Goal: Information Seeking & Learning: Find contact information

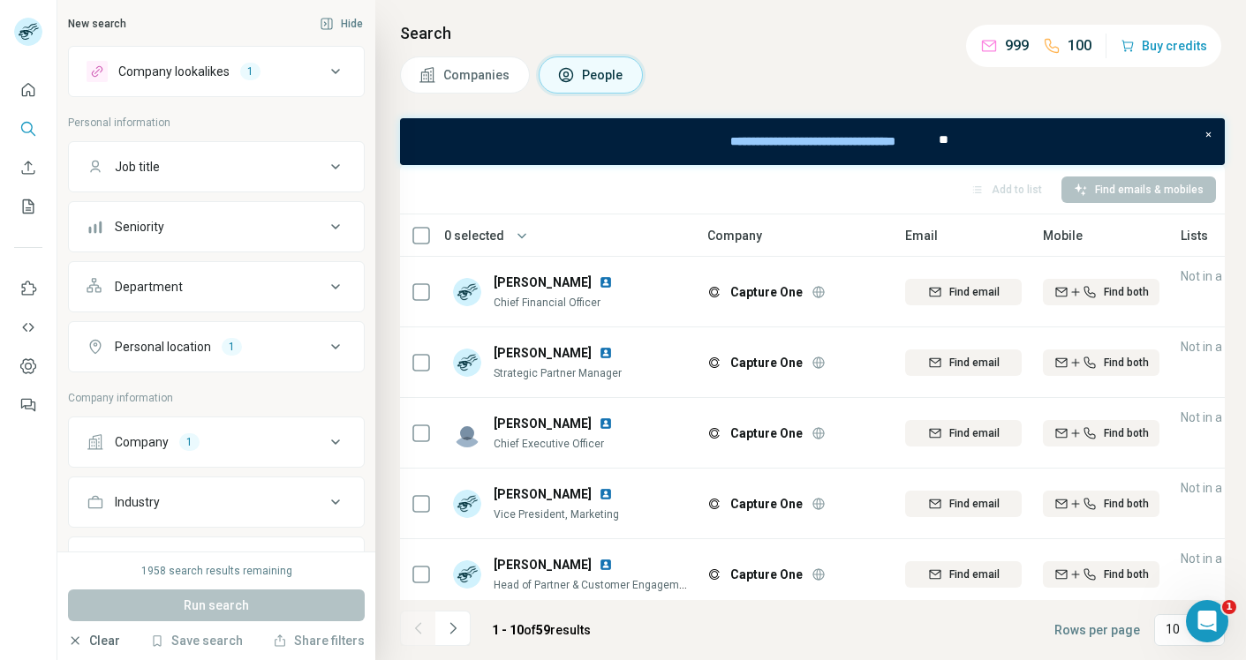
click at [90, 639] on button "Clear" at bounding box center [94, 641] width 52 height 18
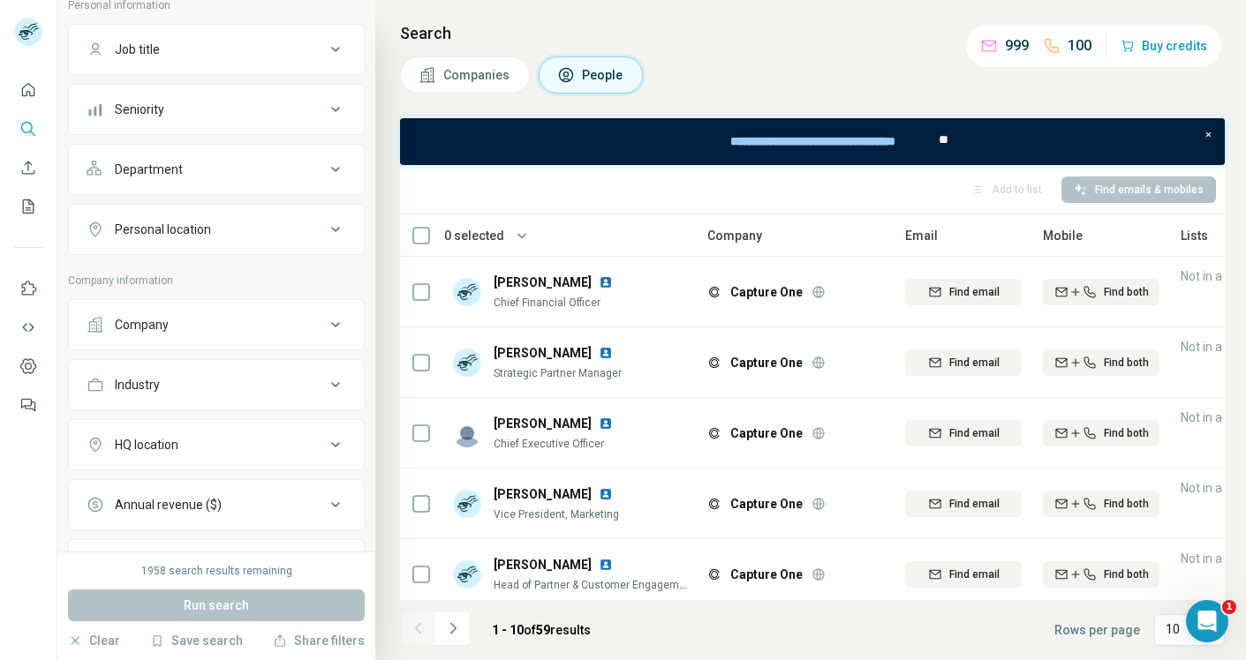
scroll to position [117, 0]
click at [325, 321] on icon at bounding box center [335, 325] width 21 height 21
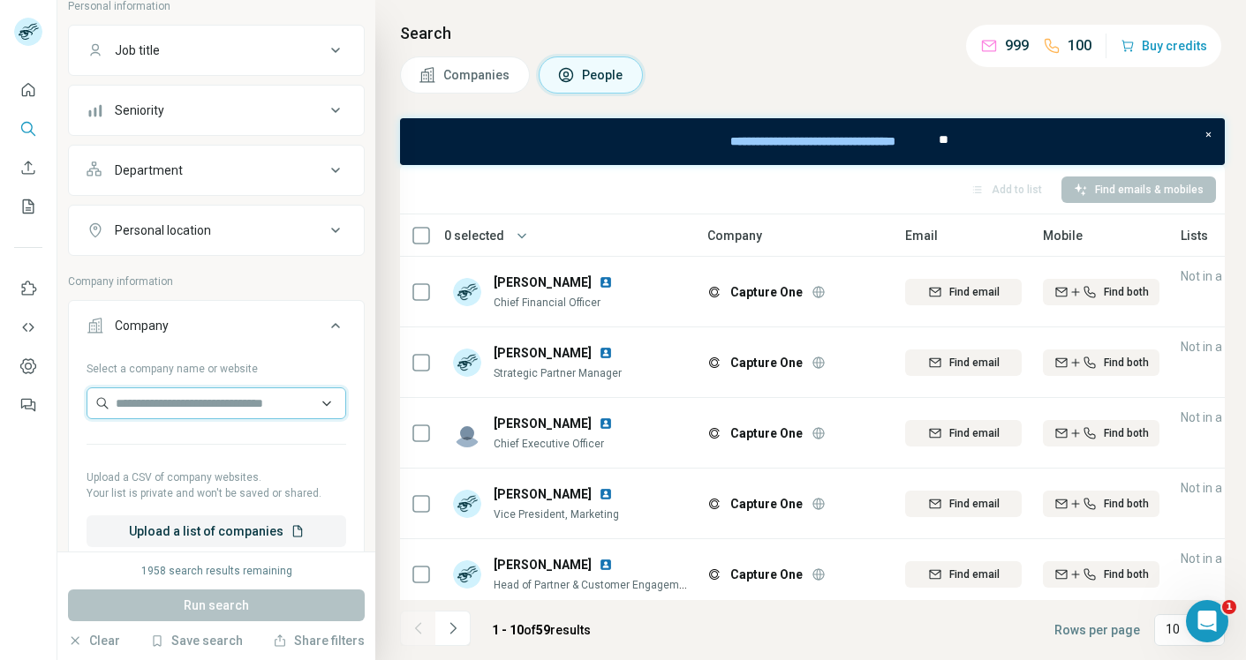
click at [245, 406] on input "text" at bounding box center [217, 404] width 260 height 32
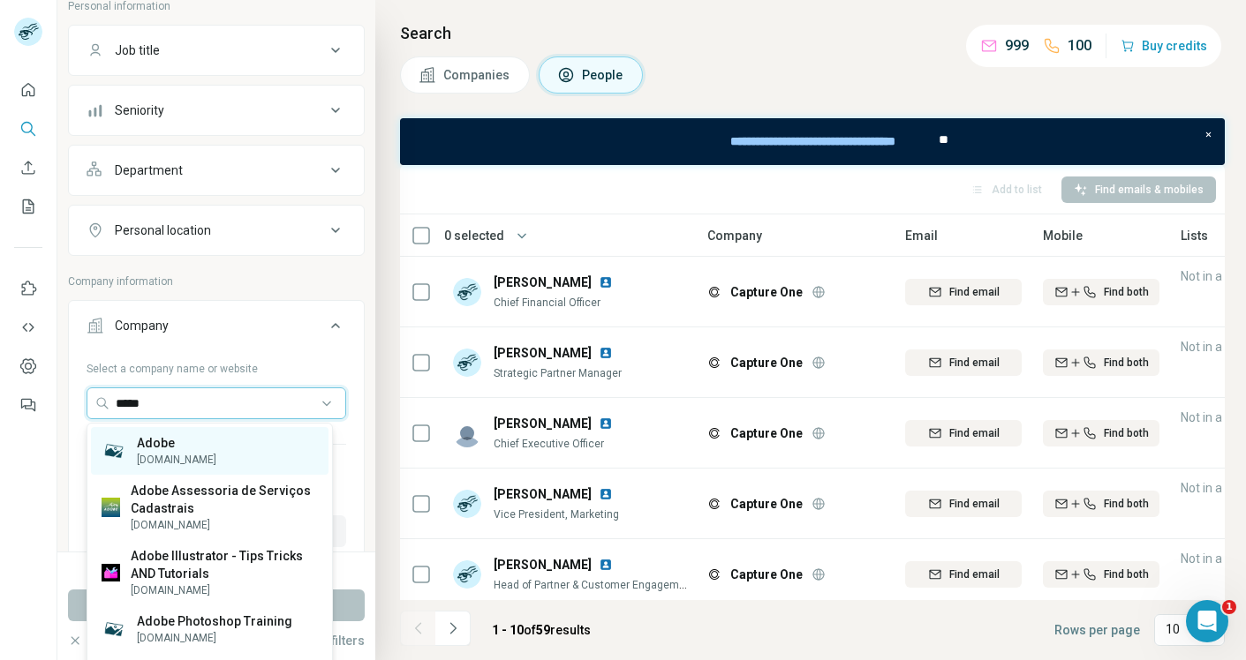
type input "*****"
click at [263, 434] on div "Adobe adobe.com" at bounding box center [209, 451] width 237 height 48
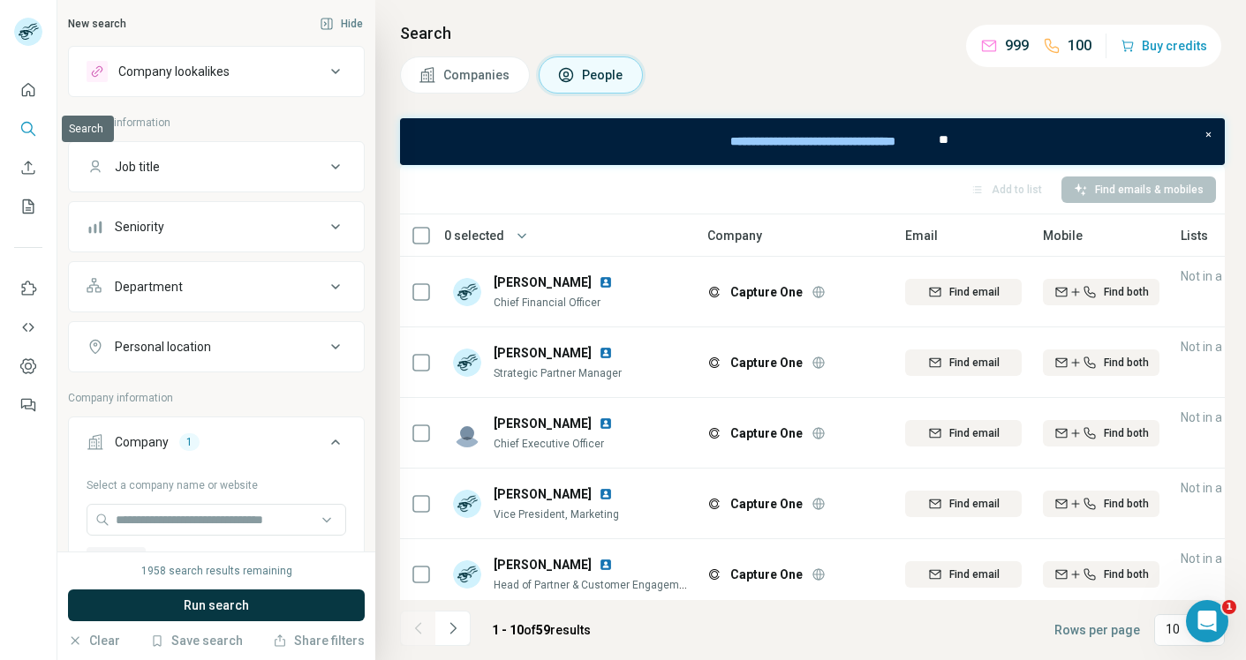
click at [22, 129] on icon "Search" at bounding box center [26, 127] width 11 height 11
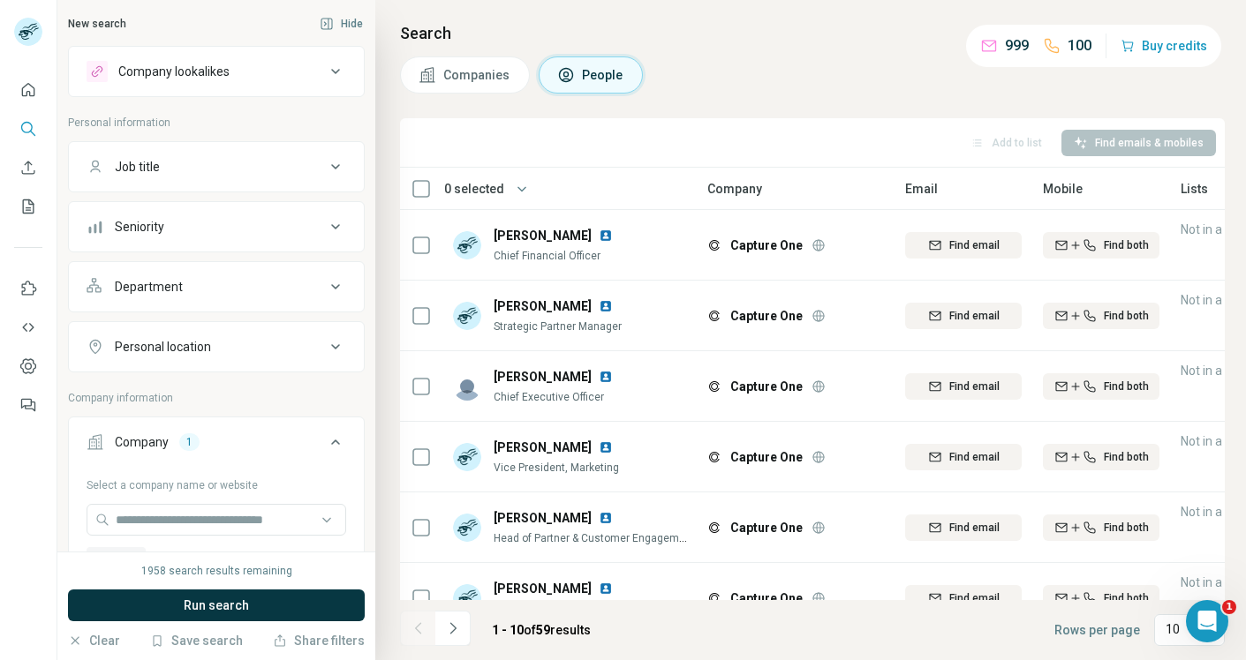
click at [325, 75] on icon at bounding box center [335, 71] width 21 height 21
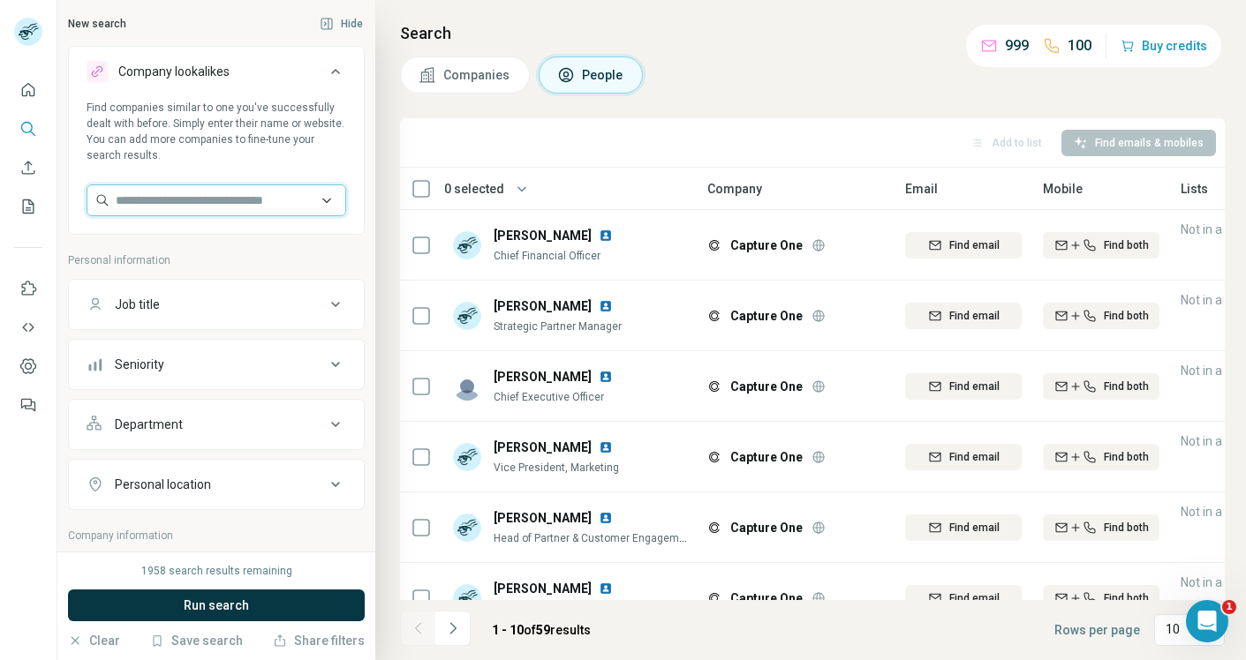
click at [222, 204] on input "text" at bounding box center [217, 201] width 260 height 32
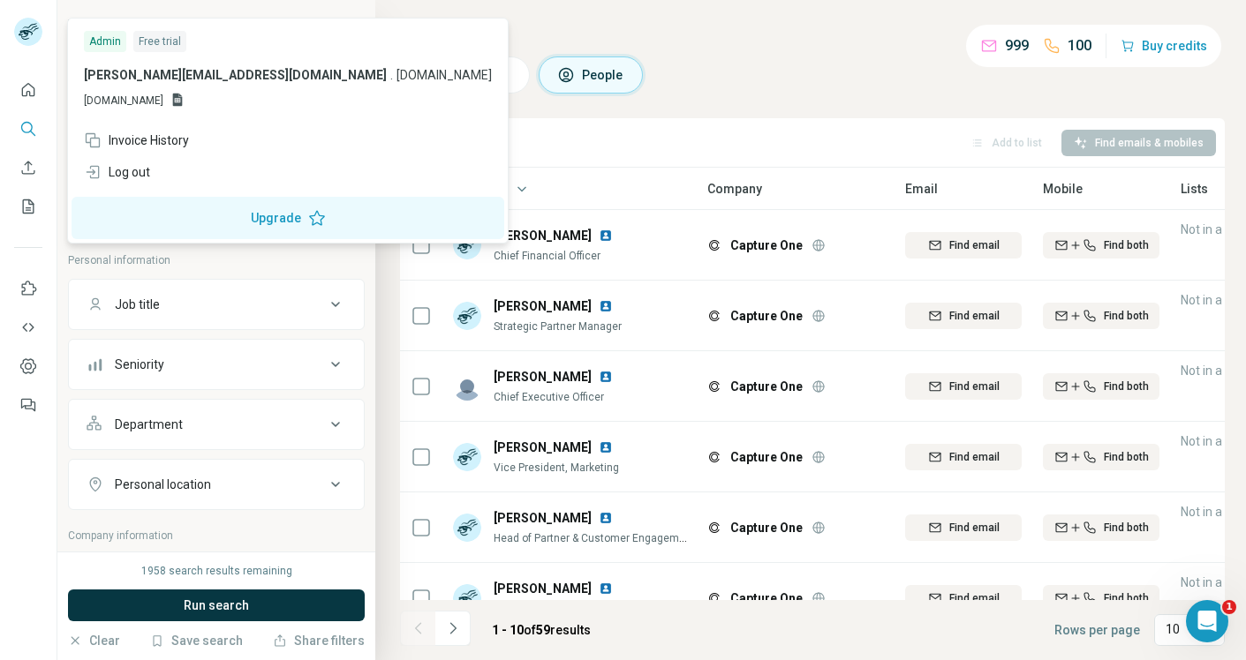
click at [34, 36] on rect at bounding box center [28, 32] width 28 height 28
click at [26, 89] on icon "Quick start" at bounding box center [28, 90] width 18 height 18
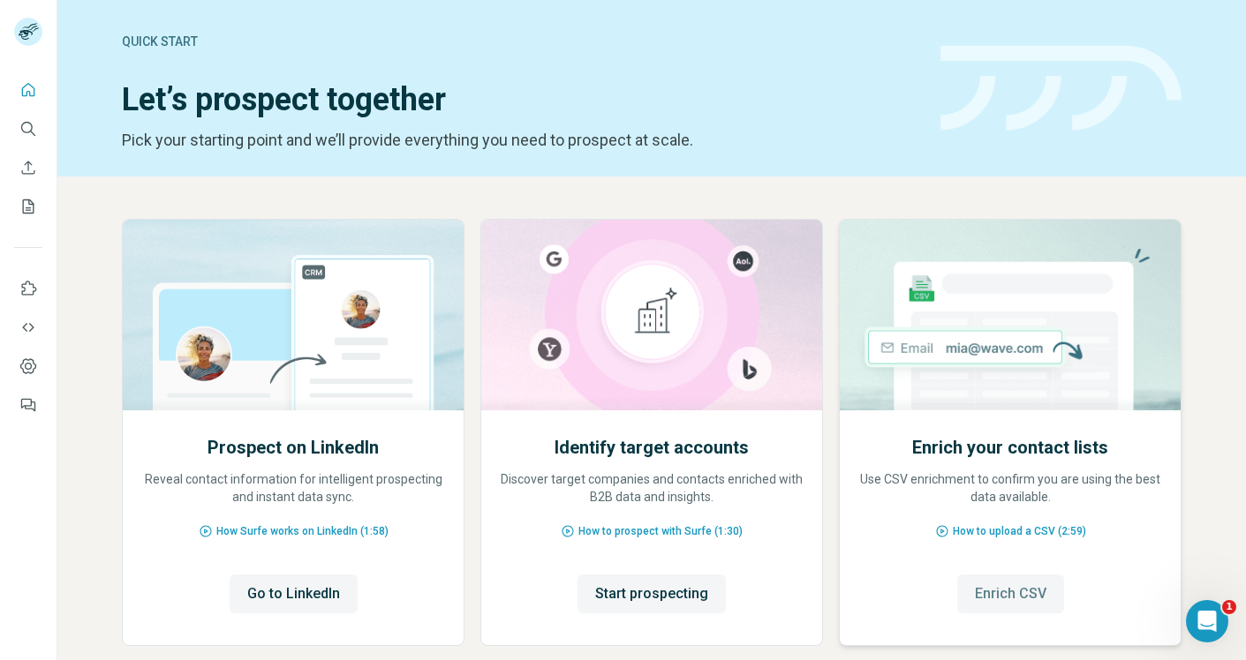
click at [997, 587] on span "Enrich CSV" at bounding box center [1011, 594] width 72 height 21
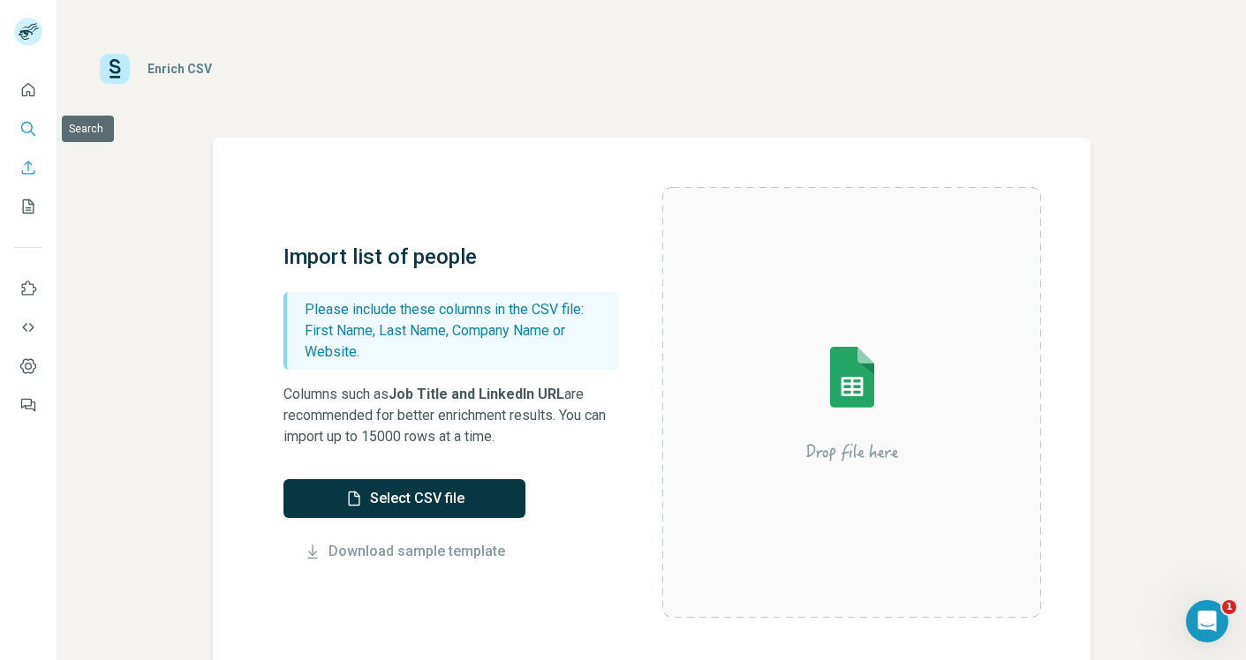
click at [32, 124] on icon "Search" at bounding box center [26, 127] width 11 height 11
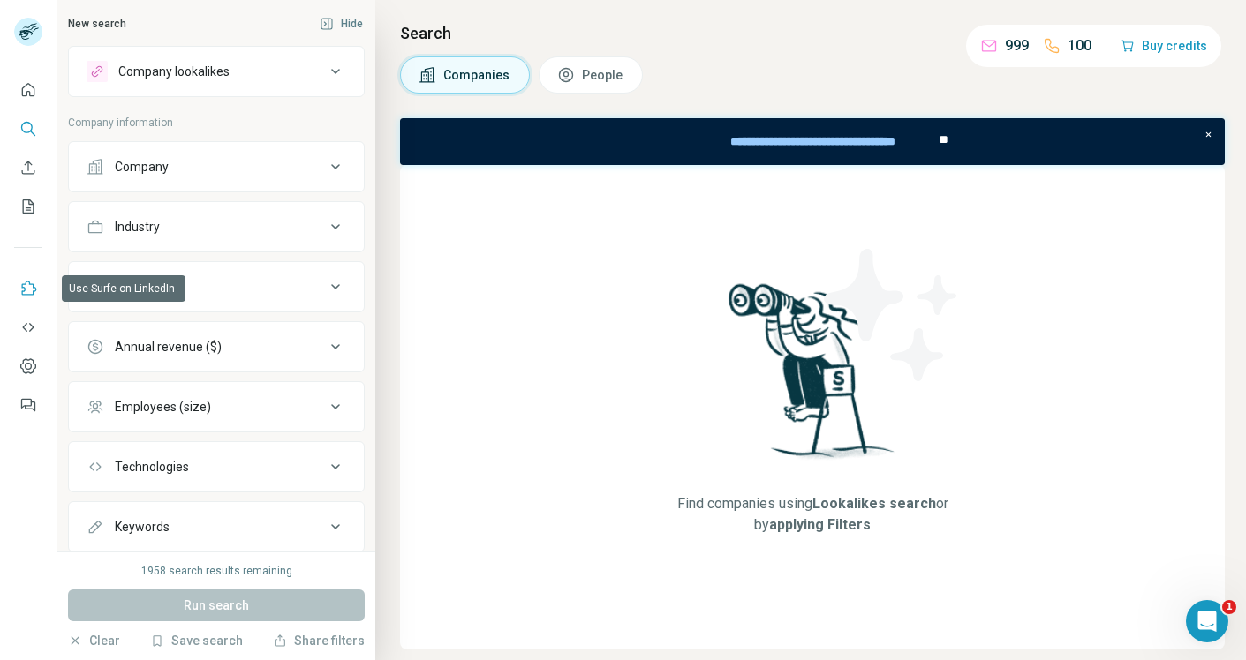
click at [29, 290] on icon "Use Surfe on LinkedIn" at bounding box center [28, 289] width 18 height 18
click at [589, 77] on span "People" at bounding box center [603, 75] width 42 height 18
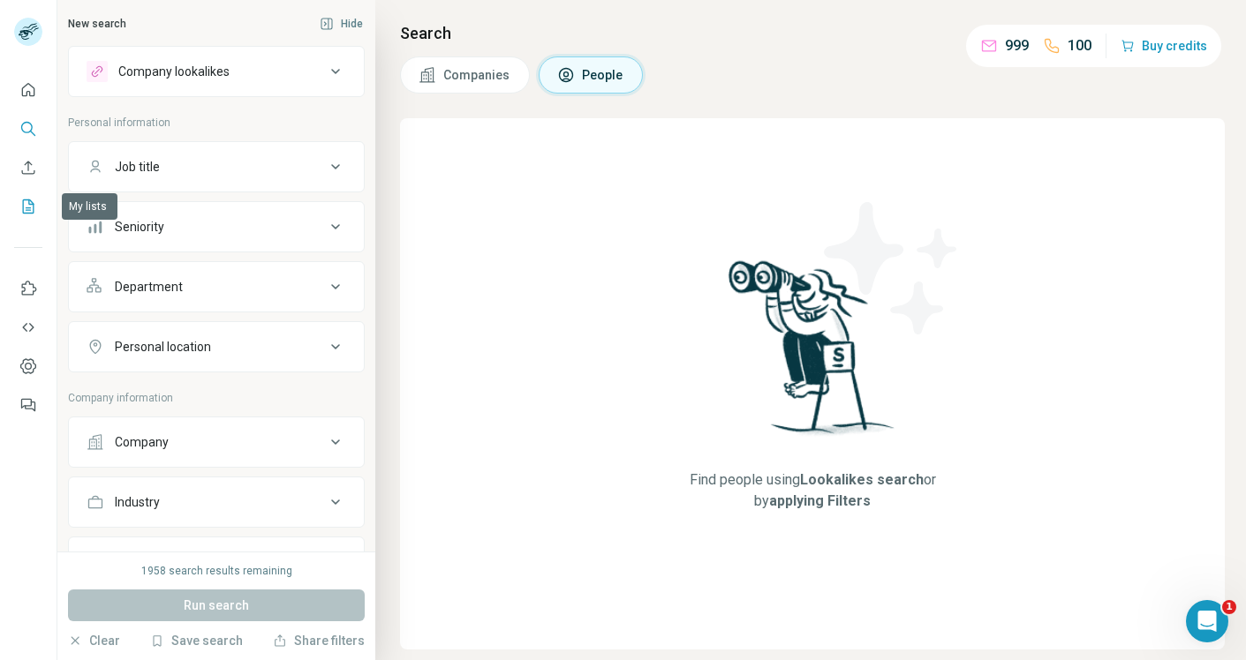
click at [30, 206] on icon "My lists" at bounding box center [28, 207] width 18 height 18
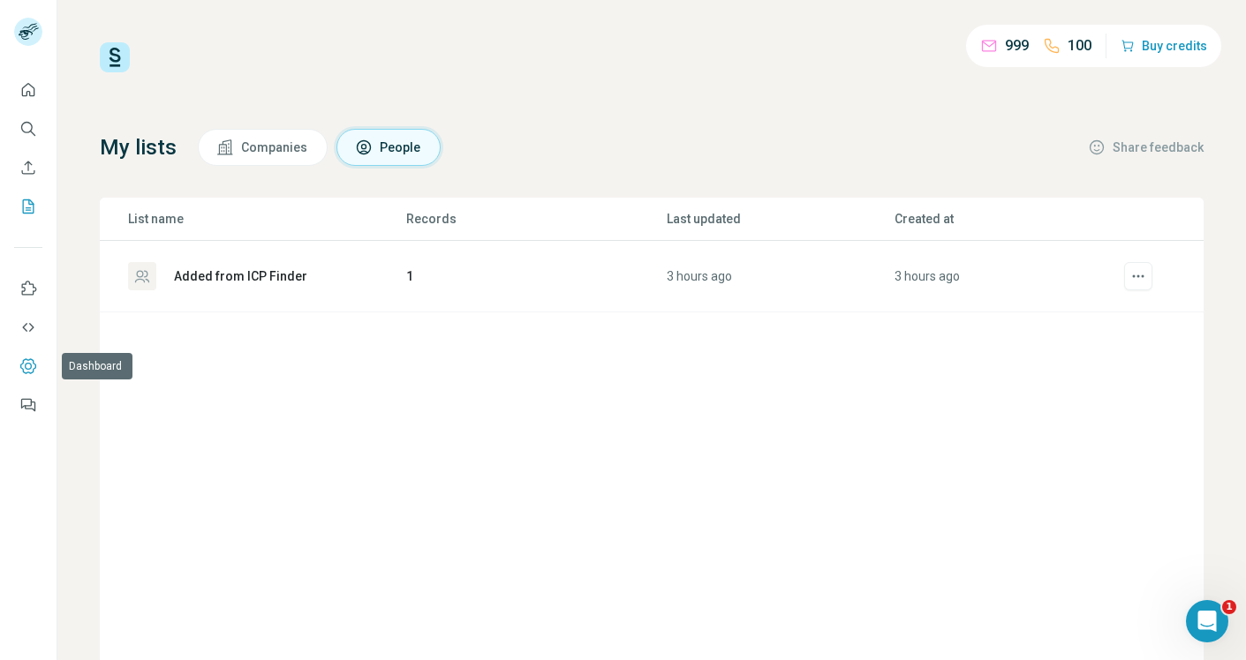
click at [33, 364] on icon "Dashboard" at bounding box center [28, 367] width 18 height 18
click at [25, 124] on icon "Search" at bounding box center [28, 129] width 18 height 18
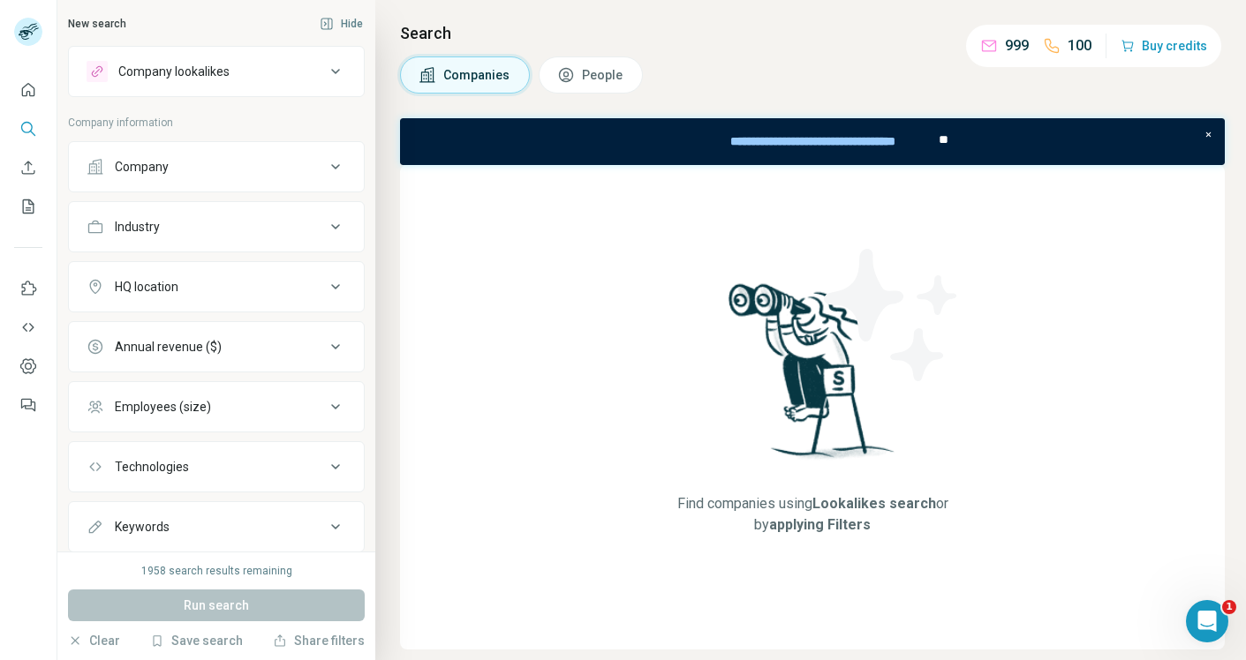
click at [325, 522] on icon at bounding box center [335, 526] width 21 height 21
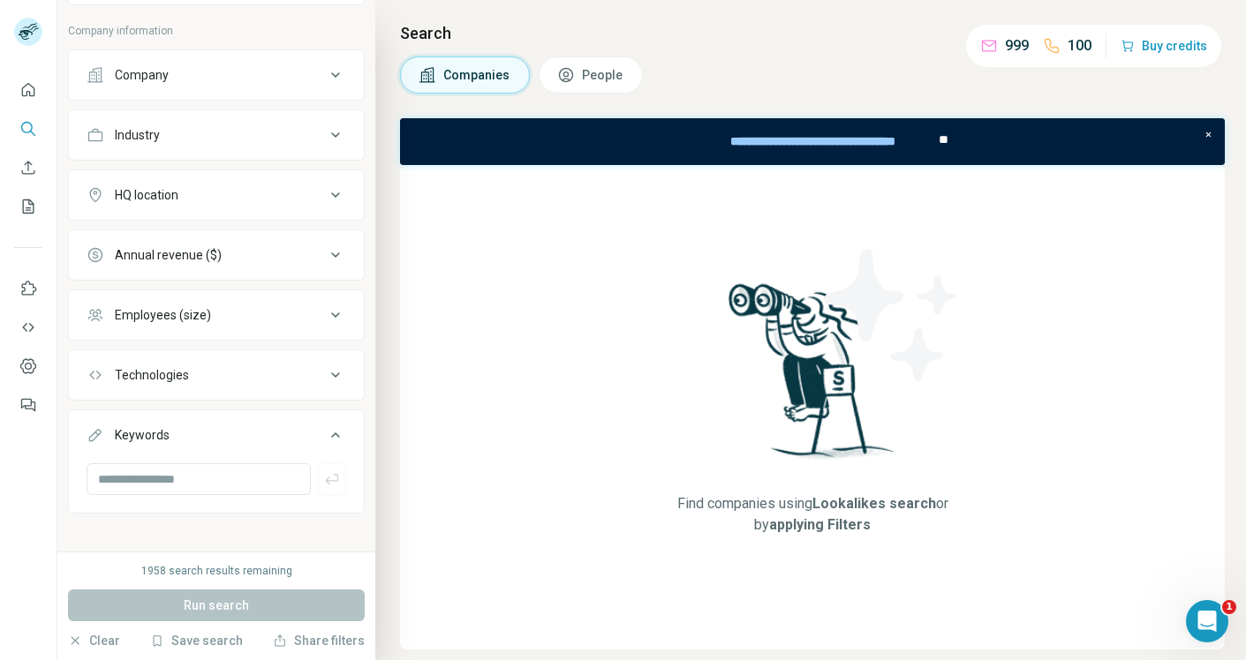
scroll to position [103, 0]
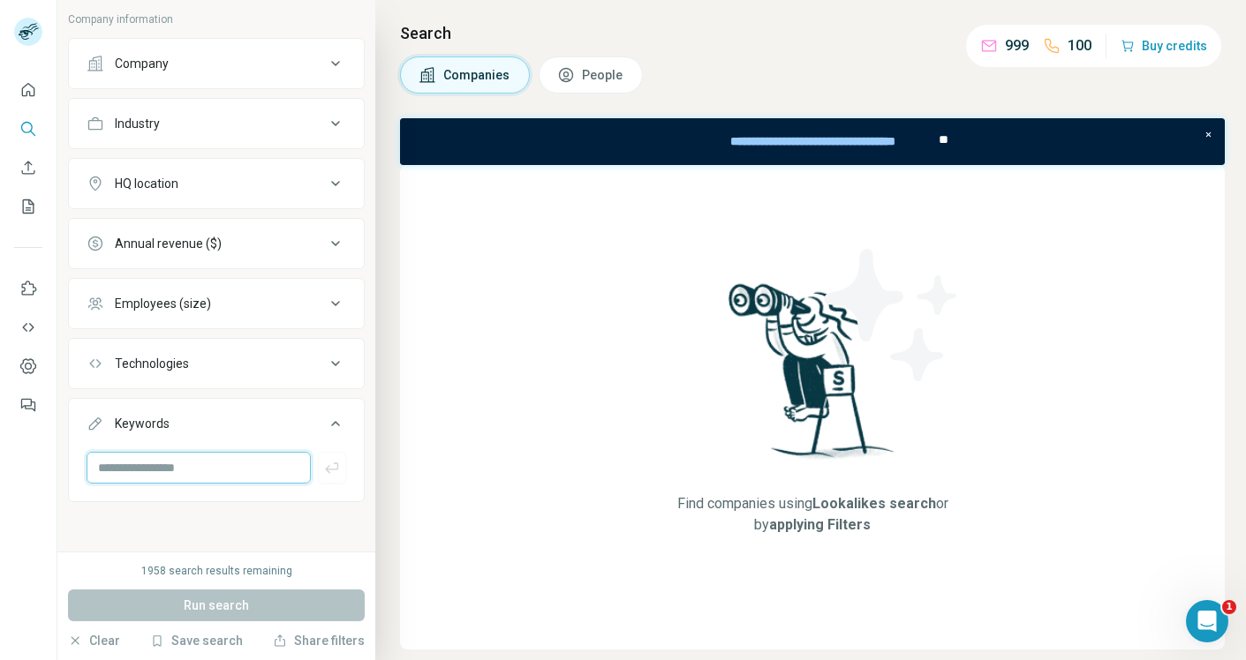
click at [247, 467] on input "text" at bounding box center [199, 468] width 224 height 32
paste input "**********"
type input "**********"
click at [325, 68] on icon at bounding box center [335, 63] width 21 height 21
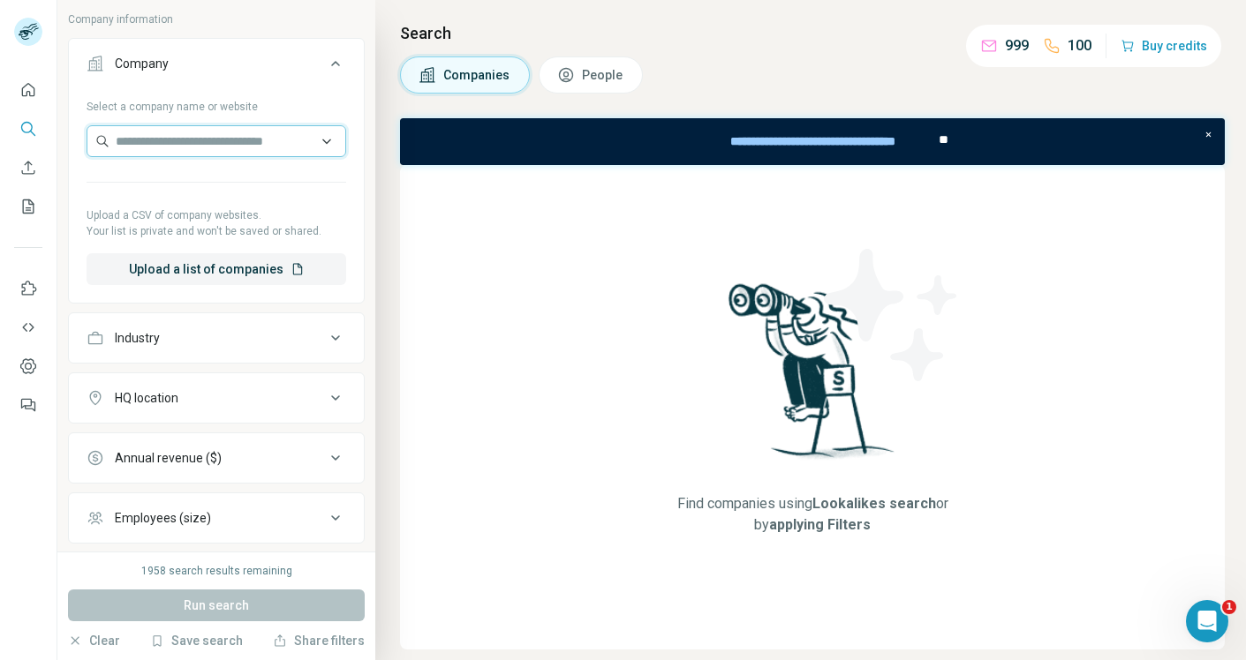
click at [230, 143] on input "text" at bounding box center [217, 141] width 260 height 32
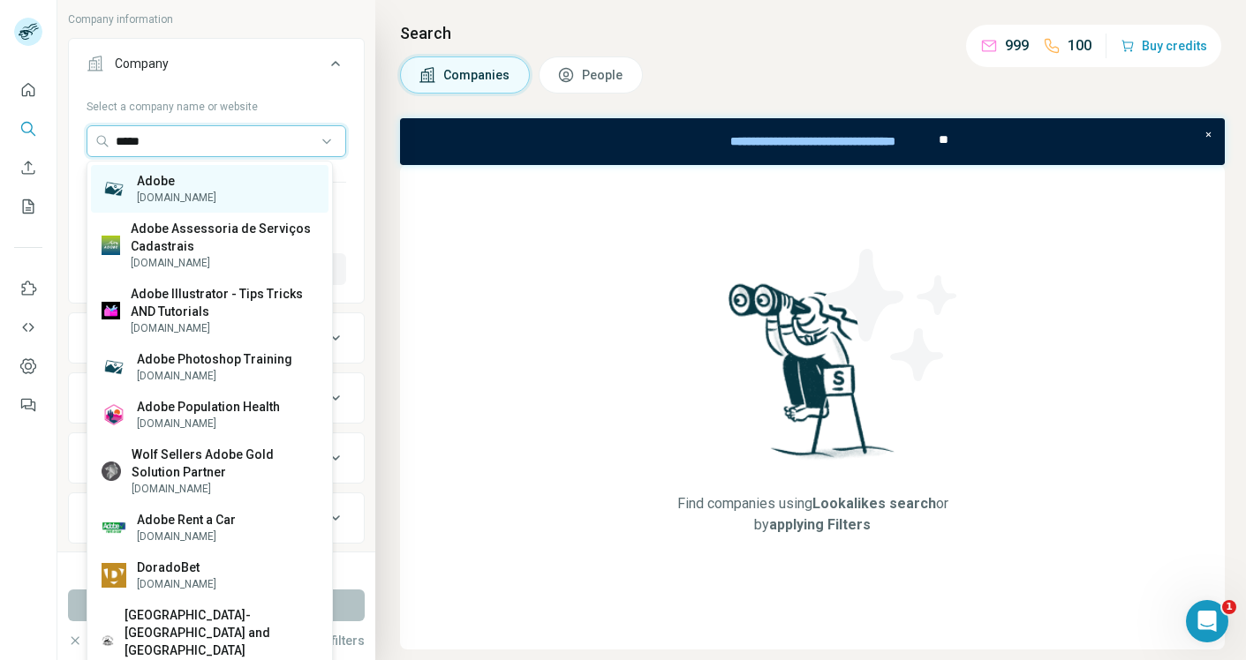
type input "*****"
click at [237, 184] on div "Adobe adobe.com" at bounding box center [209, 189] width 237 height 48
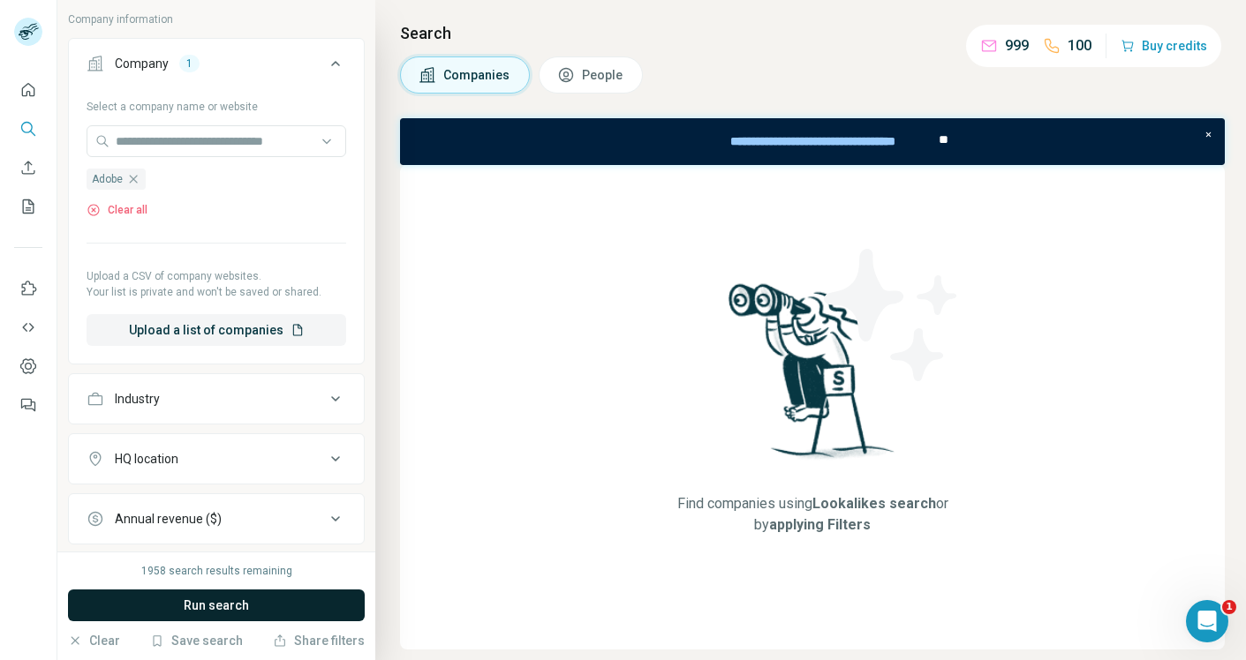
click at [234, 601] on span "Run search" at bounding box center [216, 606] width 65 height 18
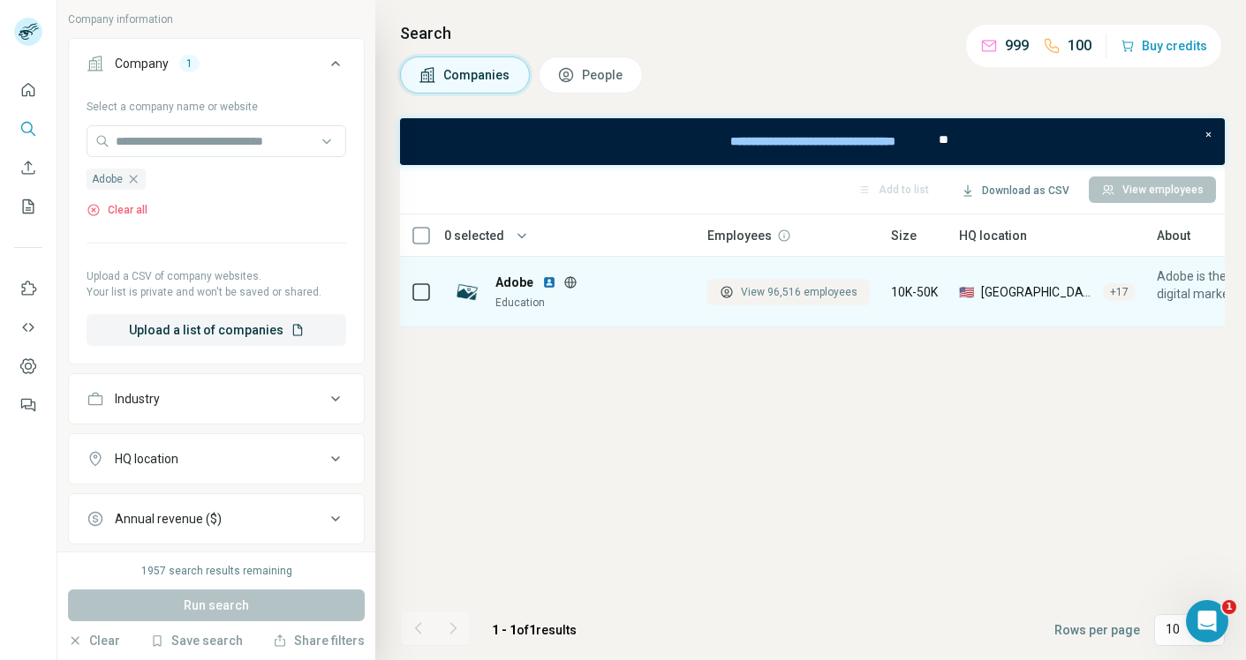
click at [777, 290] on span "View 96,516 employees" at bounding box center [799, 292] width 117 height 16
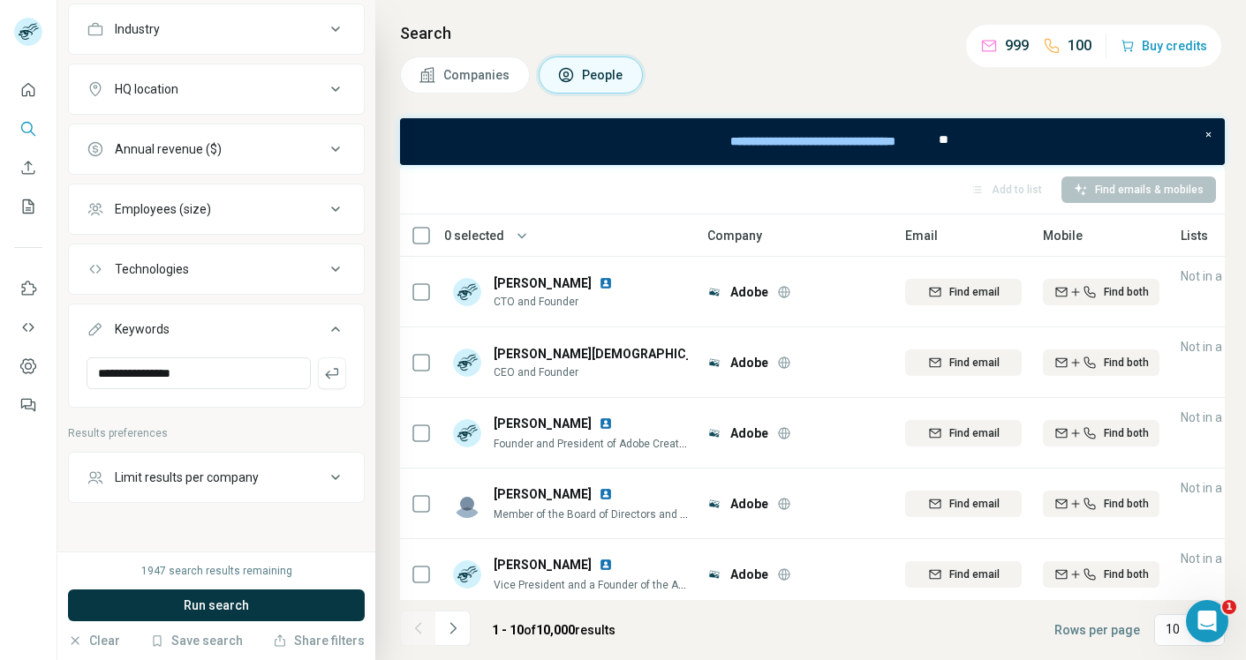
scroll to position [781, 0]
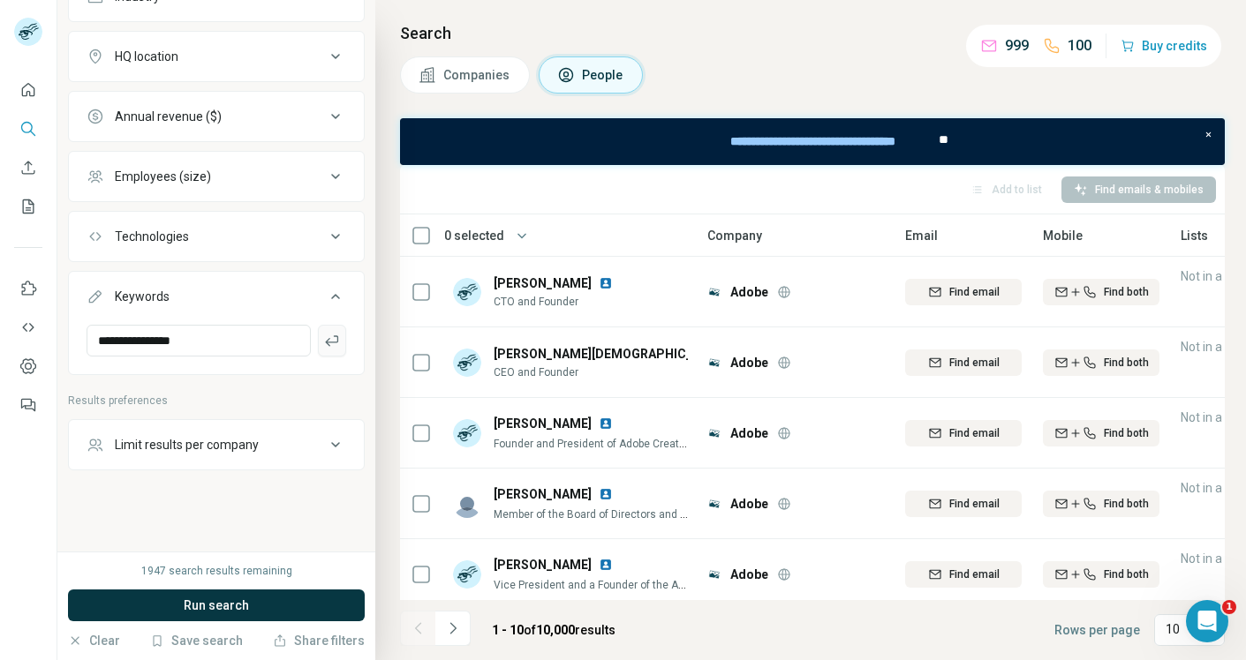
click at [323, 340] on icon "button" at bounding box center [332, 341] width 18 height 18
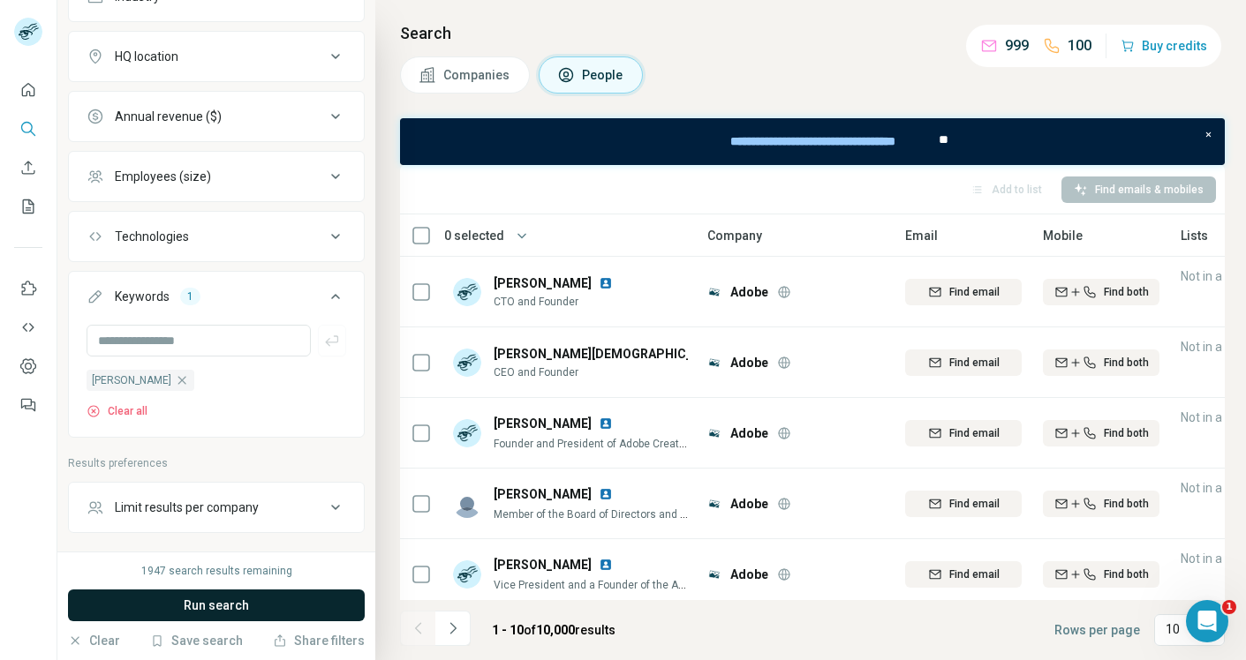
click at [207, 606] on span "Run search" at bounding box center [216, 606] width 65 height 18
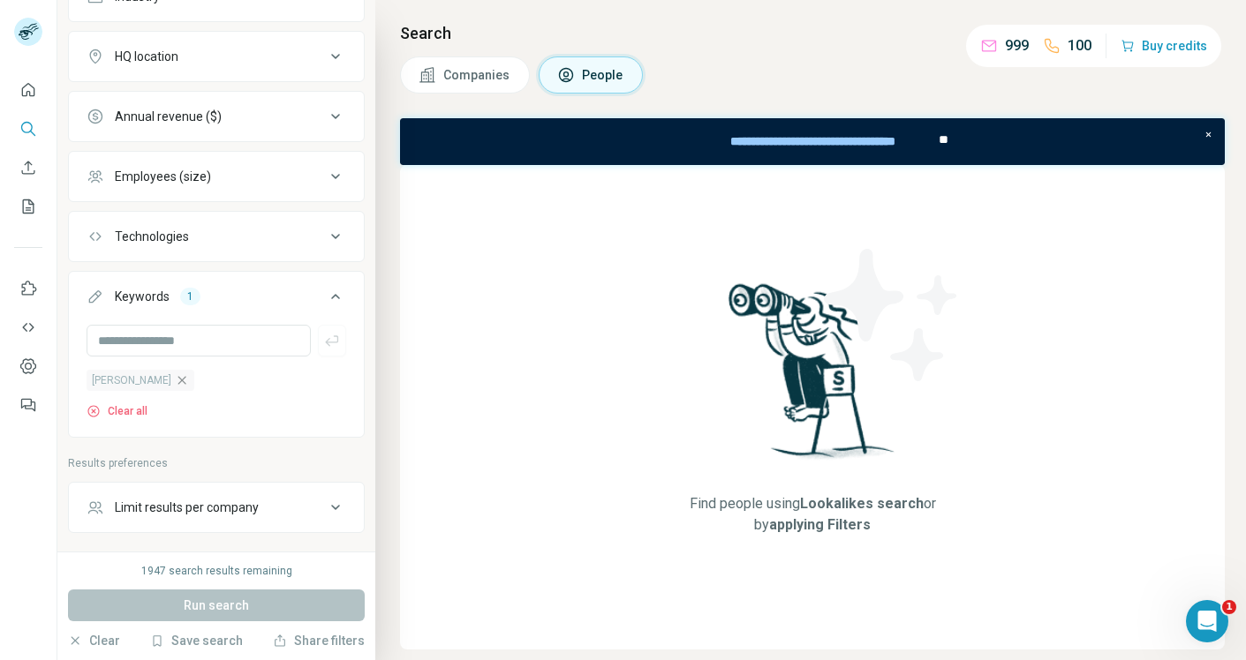
click at [189, 375] on icon "button" at bounding box center [182, 380] width 14 height 14
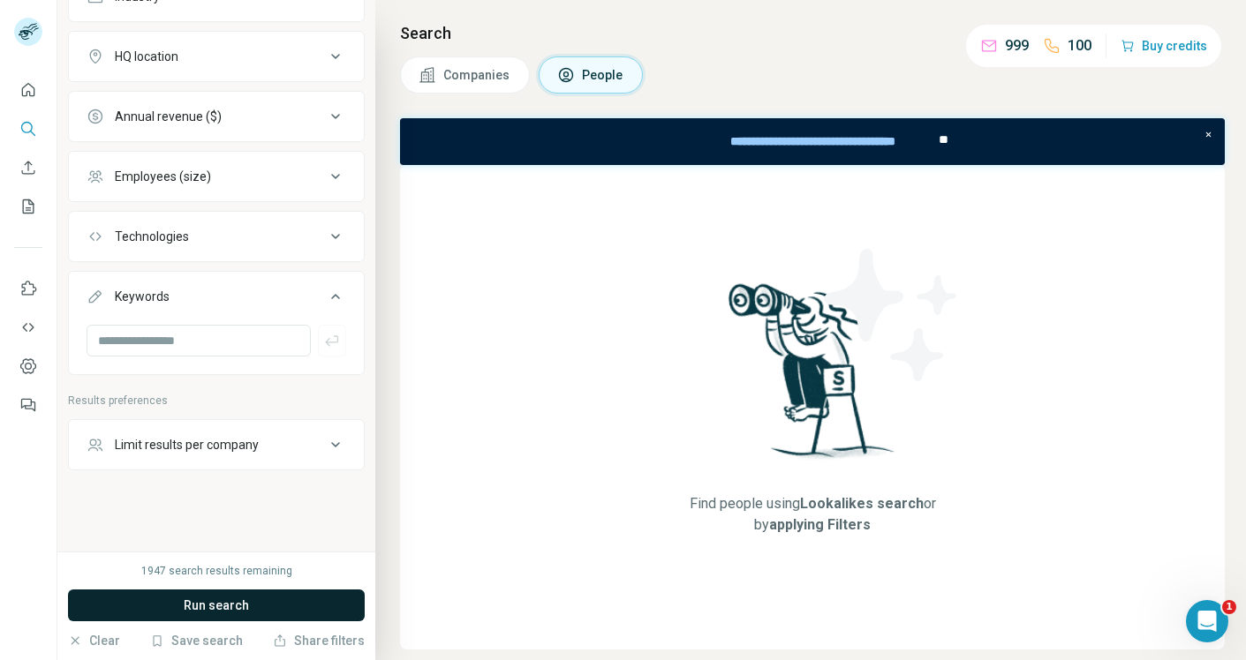
click at [222, 602] on span "Run search" at bounding box center [216, 606] width 65 height 18
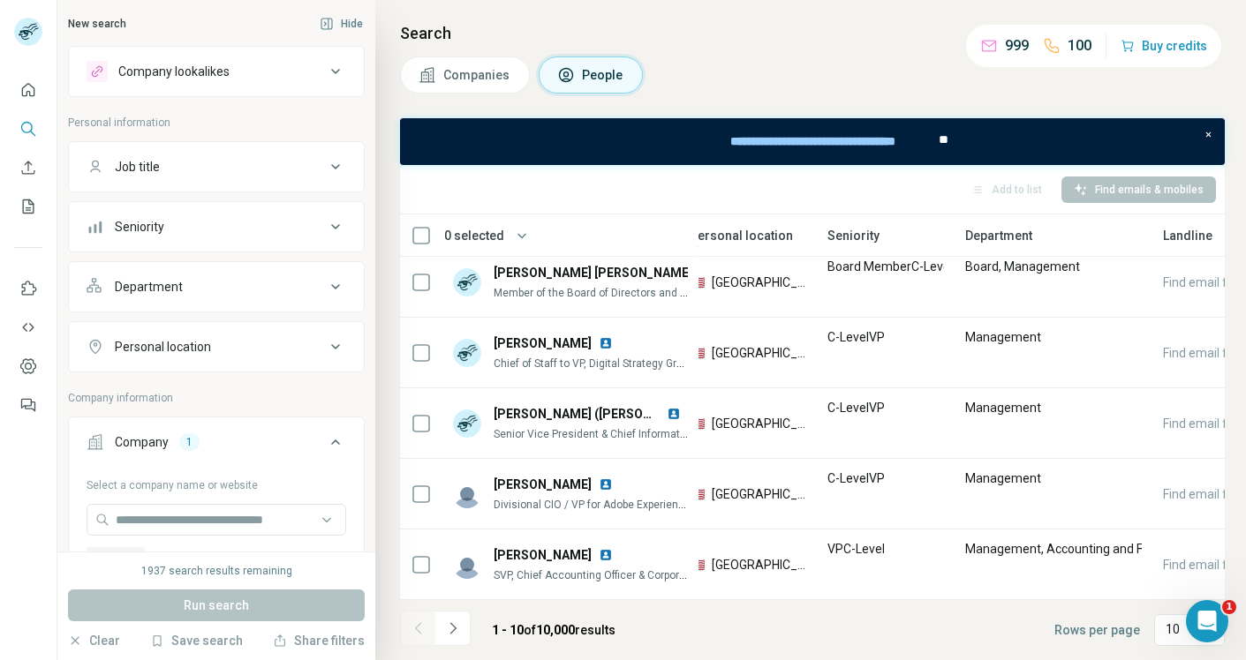
scroll to position [373, 704]
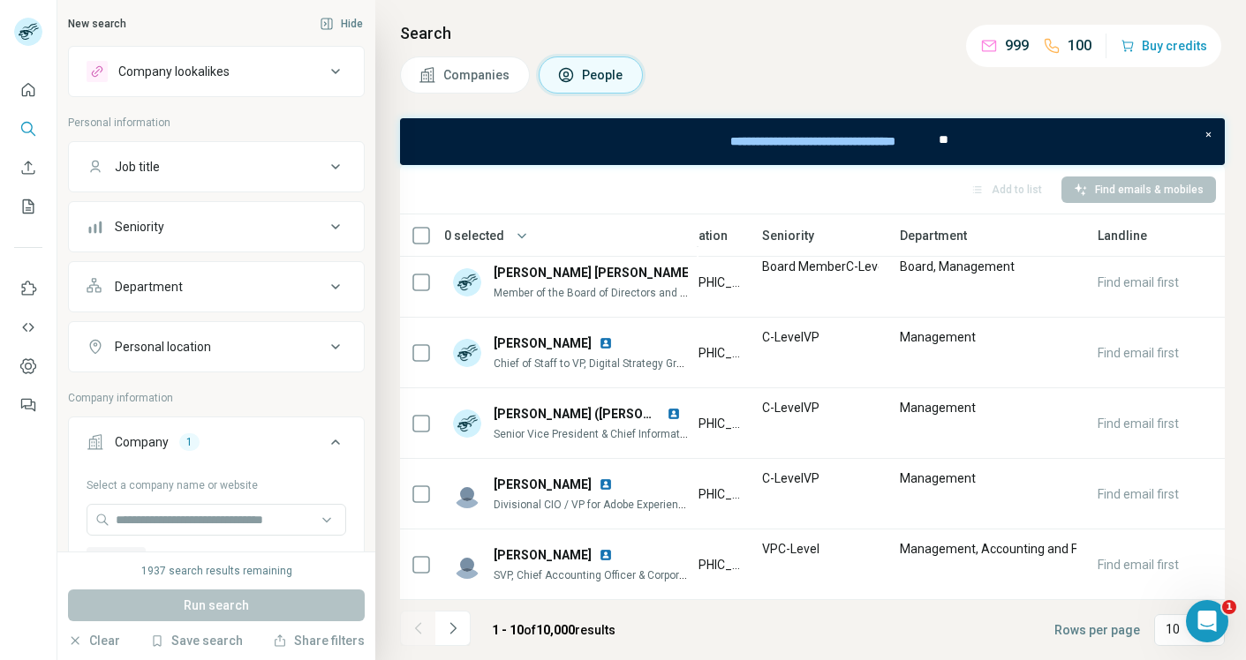
click at [343, 121] on p "Personal information" at bounding box center [216, 123] width 297 height 16
click at [30, 132] on icon "Search" at bounding box center [28, 129] width 18 height 18
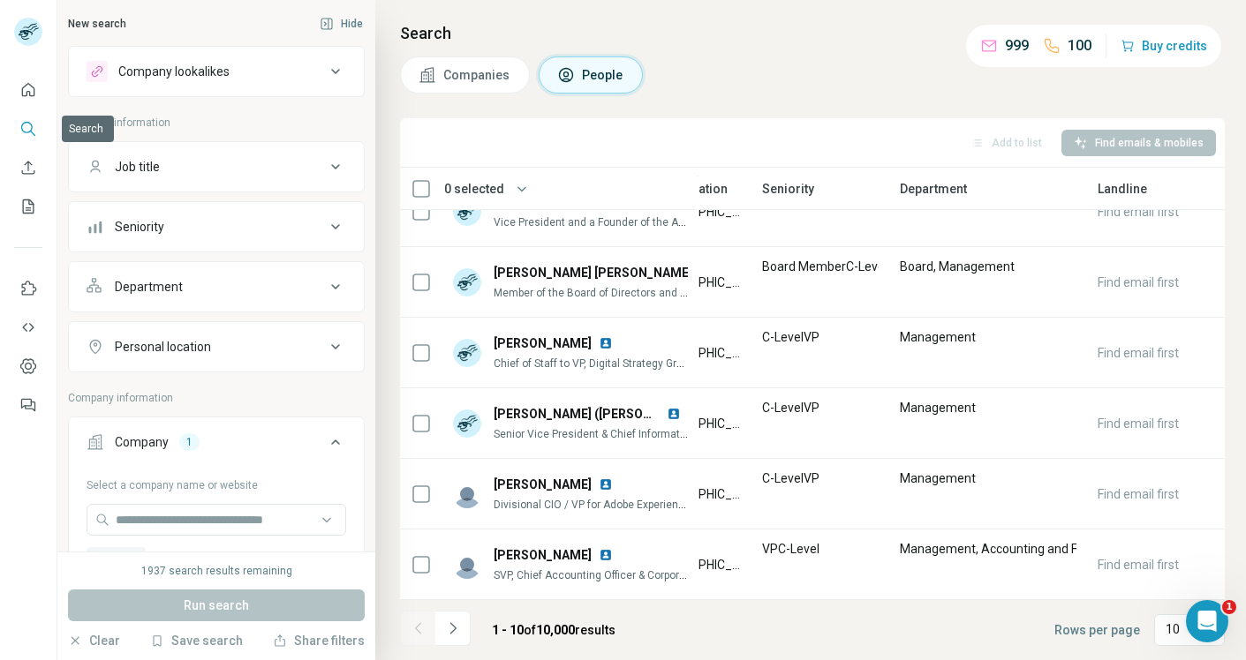
scroll to position [326, 704]
click at [29, 292] on icon "Use Surfe on LinkedIn" at bounding box center [28, 289] width 18 height 18
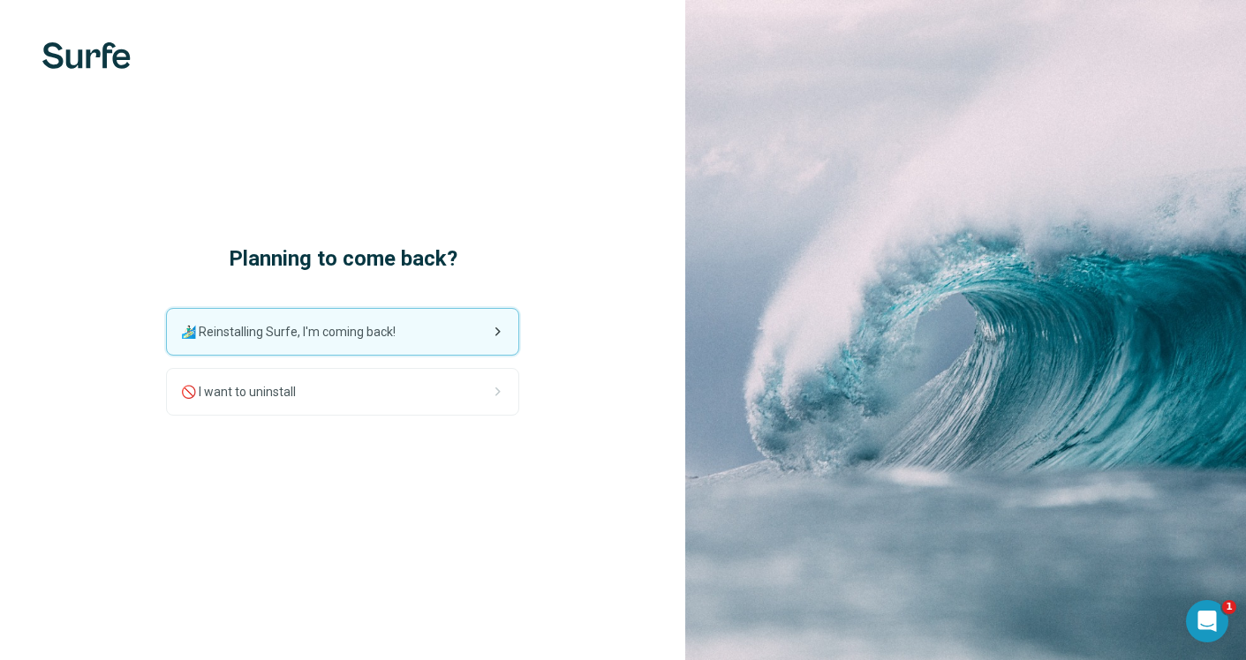
click at [407, 335] on span "🏄🏻‍♂️ Reinstalling Surfe, I'm coming back!" at bounding box center [295, 332] width 229 height 18
